Goal: Information Seeking & Learning: Learn about a topic

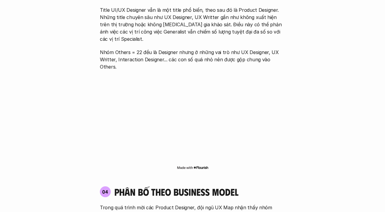
scroll to position [805, 0]
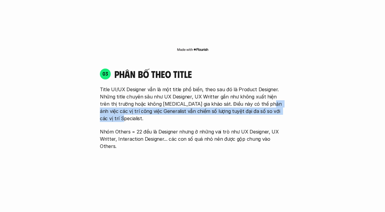
drag, startPoint x: 255, startPoint y: 96, endPoint x: 269, endPoint y: 104, distance: 15.7
click at [280, 107] on p "Title UI/UX Designer vẫn là một title phổ biến, theo sau đó là Product Designer…" at bounding box center [192, 104] width 185 height 36
click at [157, 101] on p "Title UI/UX Designer vẫn là một title phổ biến, theo sau đó là Product Designer…" at bounding box center [192, 104] width 185 height 36
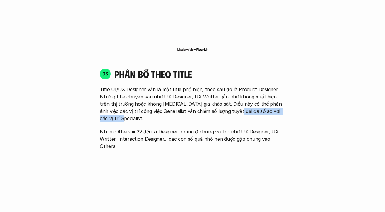
drag, startPoint x: 222, startPoint y: 103, endPoint x: 282, endPoint y: 102, distance: 59.8
click at [282, 102] on p "Title UI/UX Designer vẫn là một title phổ biến, theo sau đó là Product Designer…" at bounding box center [192, 104] width 185 height 36
click at [96, 119] on div "03 phân bố theo title Title UI/UX Designer vẫn là một title phổ biến, theo sau …" at bounding box center [193, 109] width 196 height 82
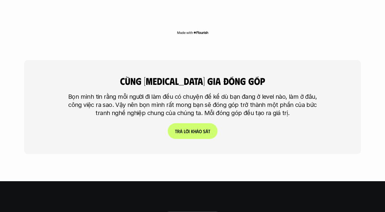
scroll to position [1435, 0]
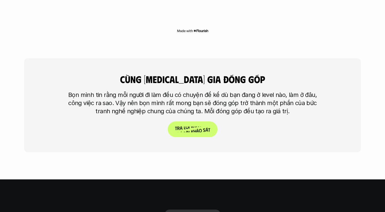
click at [179, 121] on link "T r ả l ờ i k h ả o s á t" at bounding box center [193, 129] width 50 height 16
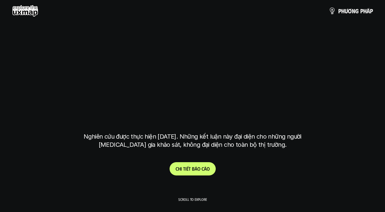
scroll to position [1178, 0]
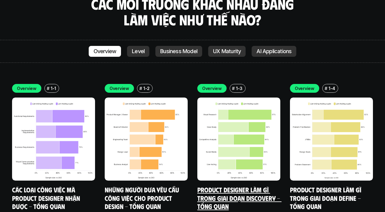
scroll to position [1787, 0]
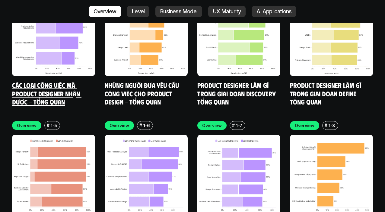
click at [38, 81] on link "Các loại công việc mà Product Designer nhận được - Tổng quan" at bounding box center [46, 93] width 69 height 25
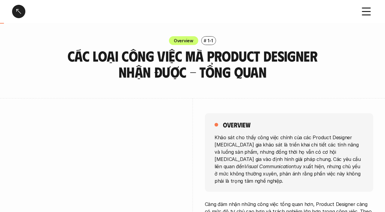
click at [17, 13] on div at bounding box center [18, 11] width 13 height 13
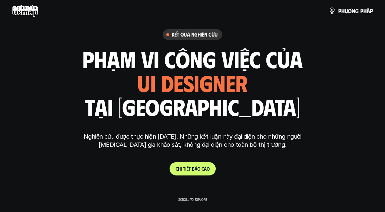
scroll to position [1704, 0]
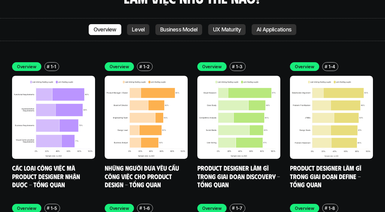
drag, startPoint x: 363, startPoint y: 24, endPoint x: 341, endPoint y: 27, distance: 22.5
click at [363, 53] on div "Overview # 1-1 Các loại công việc mà Product Designer nhận được - Tổng quan Ove…" at bounding box center [192, 195] width 385 height 285
click at [234, 27] on p "UX Maturity" at bounding box center [227, 30] width 28 height 6
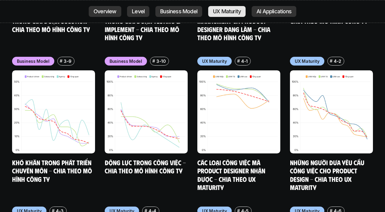
scroll to position [2734, 0]
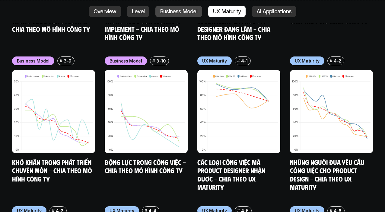
click at [136, 14] on p "Level" at bounding box center [138, 11] width 13 height 6
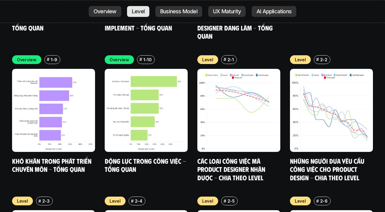
scroll to position [2001, 0]
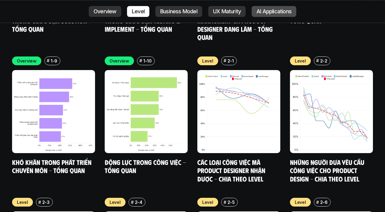
click at [256, 8] on link "AI Applications" at bounding box center [274, 11] width 45 height 11
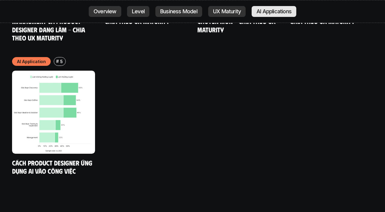
scroll to position [3183, 0]
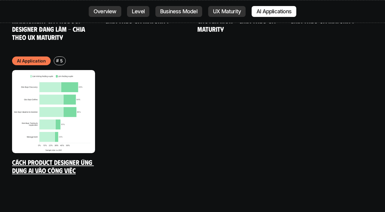
click at [66, 84] on img at bounding box center [53, 111] width 83 height 83
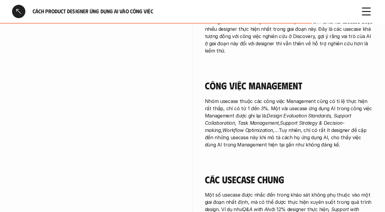
scroll to position [1369, 0]
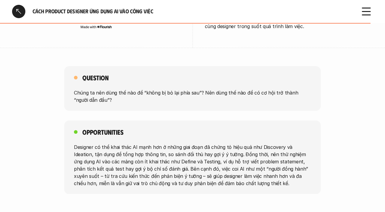
click at [18, 12] on div at bounding box center [18, 11] width 13 height 13
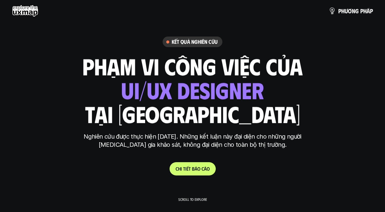
click at [34, 11] on use at bounding box center [25, 11] width 26 height 12
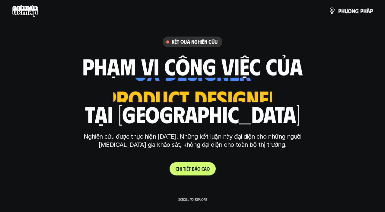
click at [21, 12] on use at bounding box center [25, 11] width 26 height 12
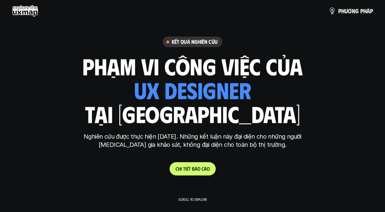
click at [21, 12] on use at bounding box center [25, 11] width 26 height 12
